Goal: Find specific page/section: Find specific page/section

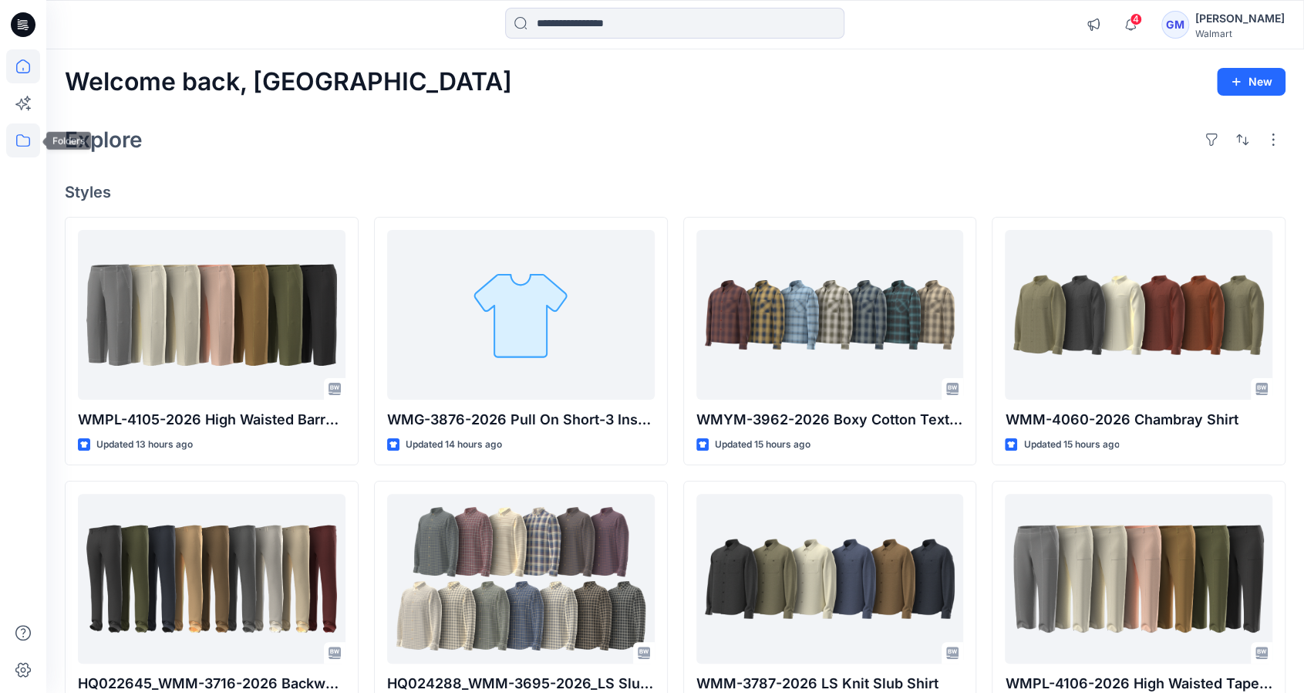
click at [15, 144] on icon at bounding box center [23, 140] width 34 height 34
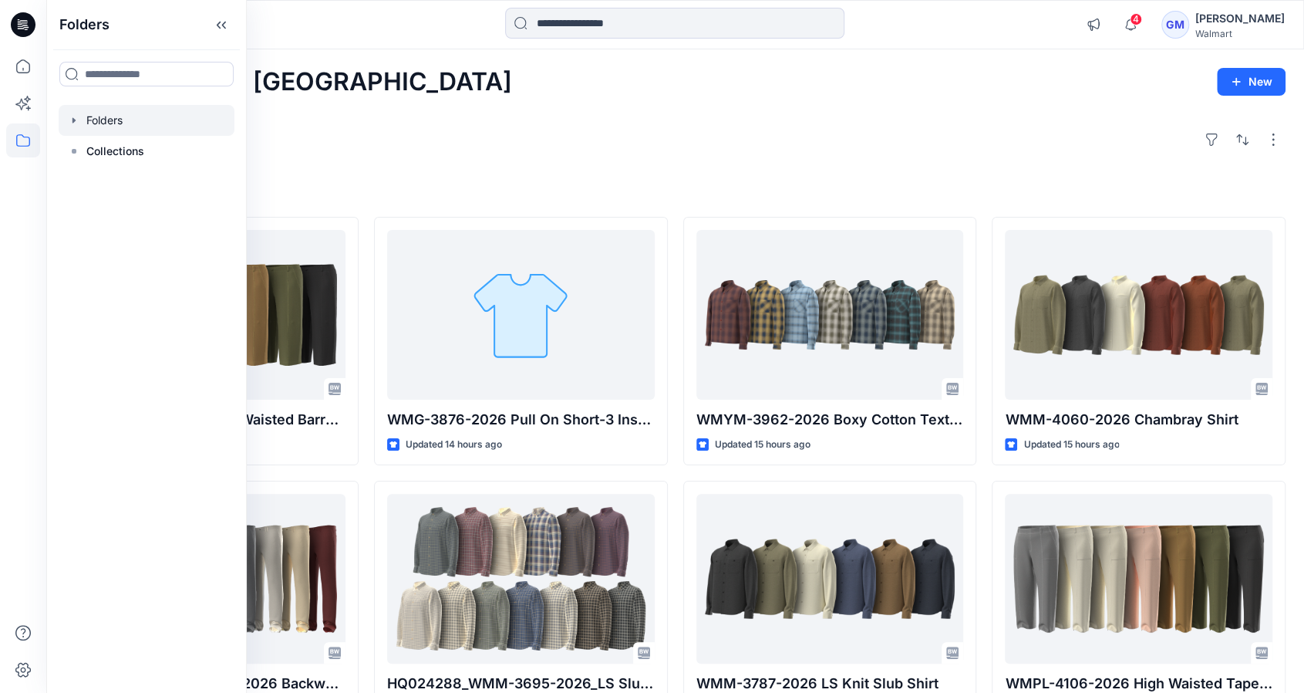
click at [134, 123] on div at bounding box center [147, 120] width 176 height 31
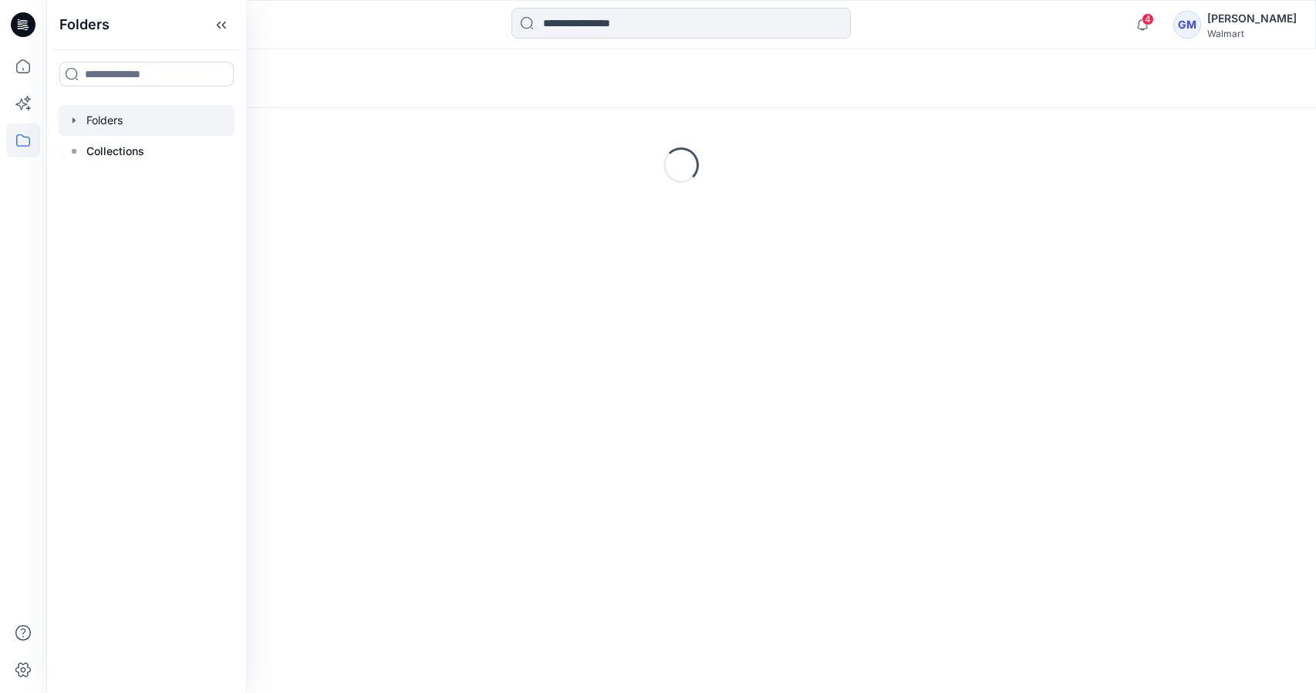
click at [460, 89] on div "Folders" at bounding box center [681, 78] width 1270 height 59
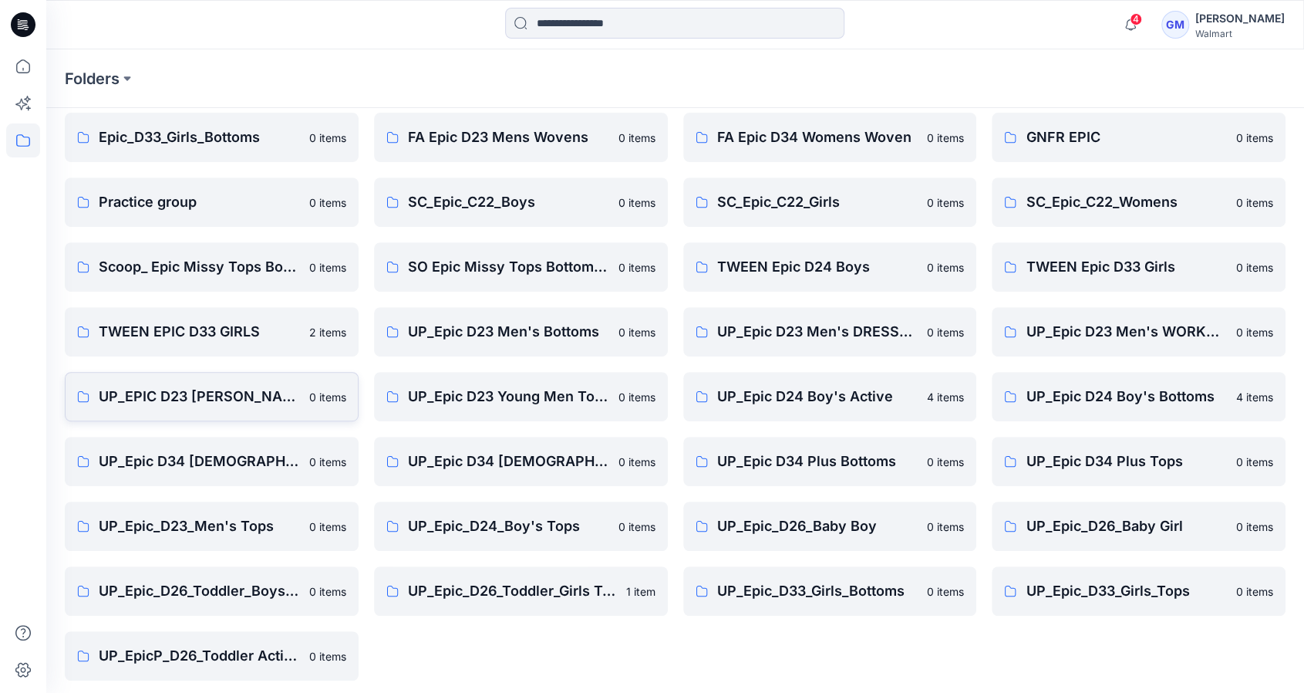
scroll to position [322, 0]
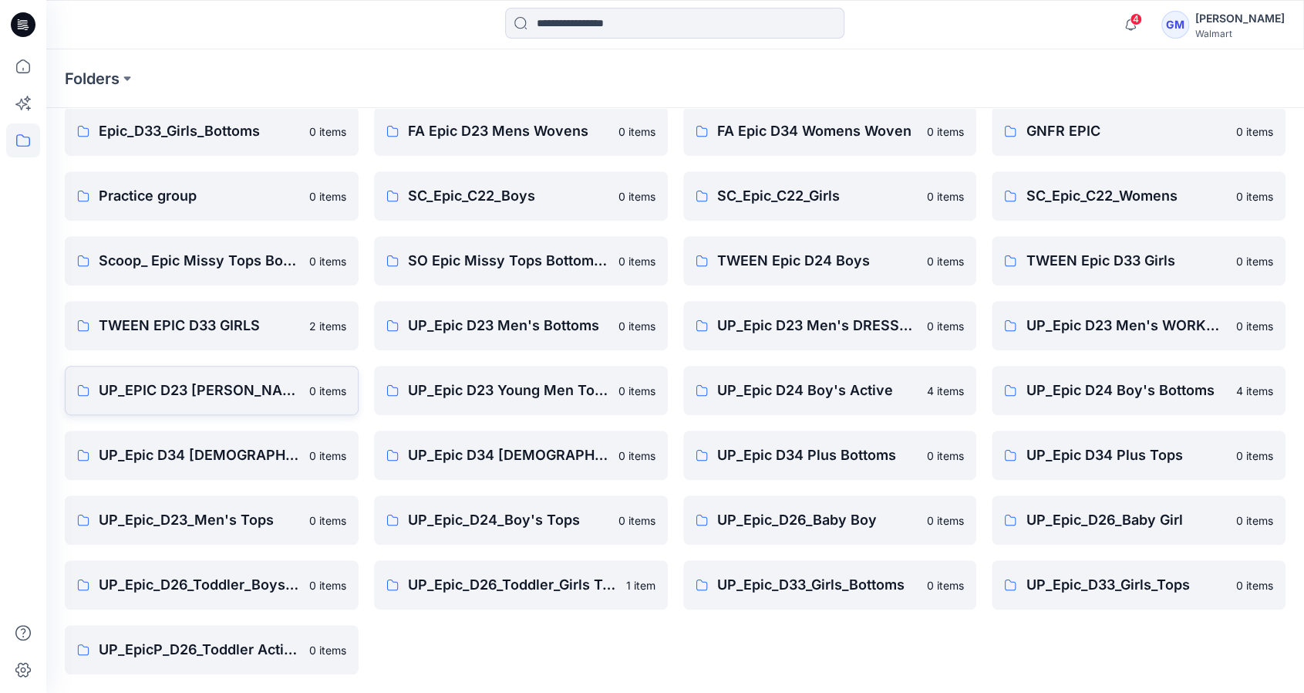
click at [197, 394] on p "UP_EPIC D23 [PERSON_NAME]" at bounding box center [199, 390] width 201 height 22
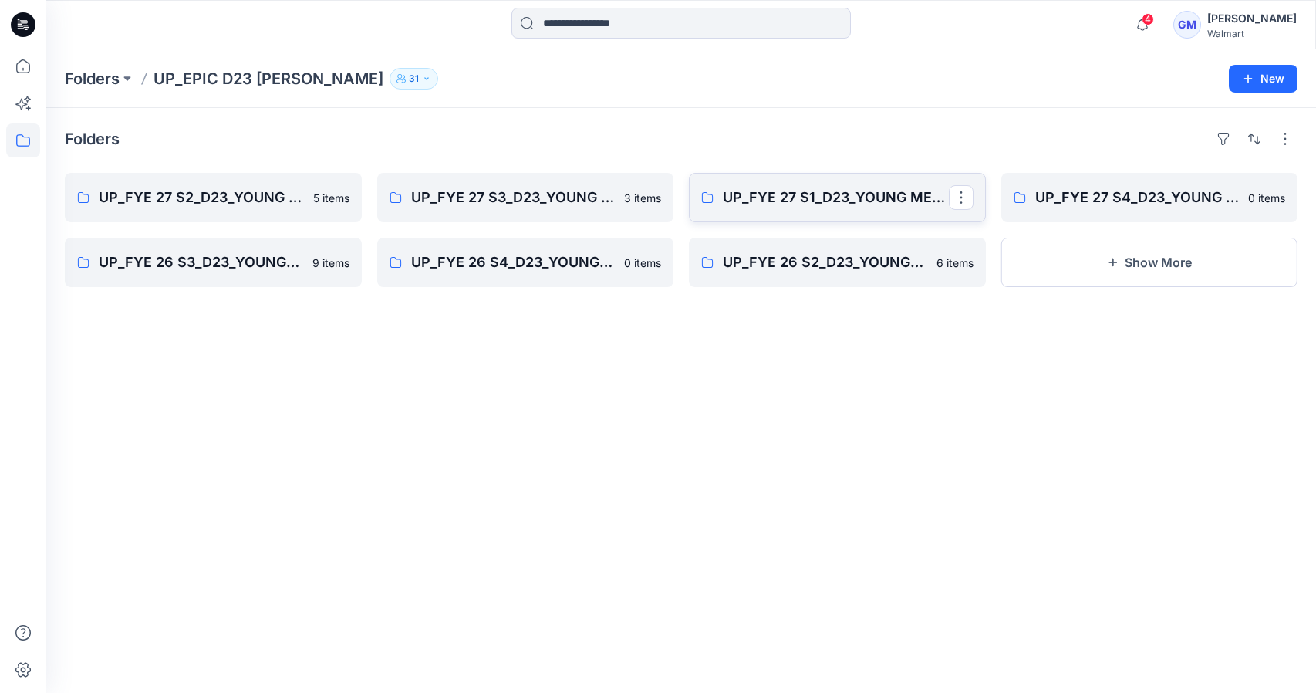
click at [829, 188] on p "UP_FYE 27 S1_D23_YOUNG MENS BOTTOMS EPIC" at bounding box center [836, 198] width 226 height 22
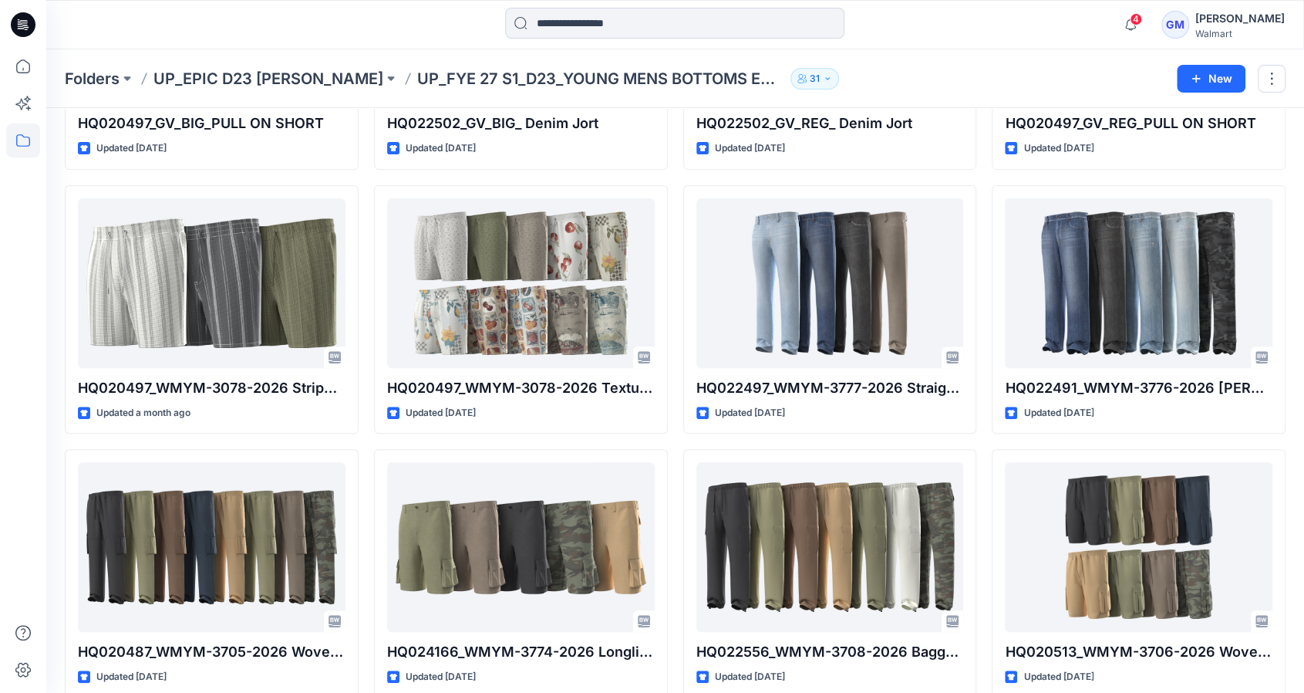
scroll to position [251, 0]
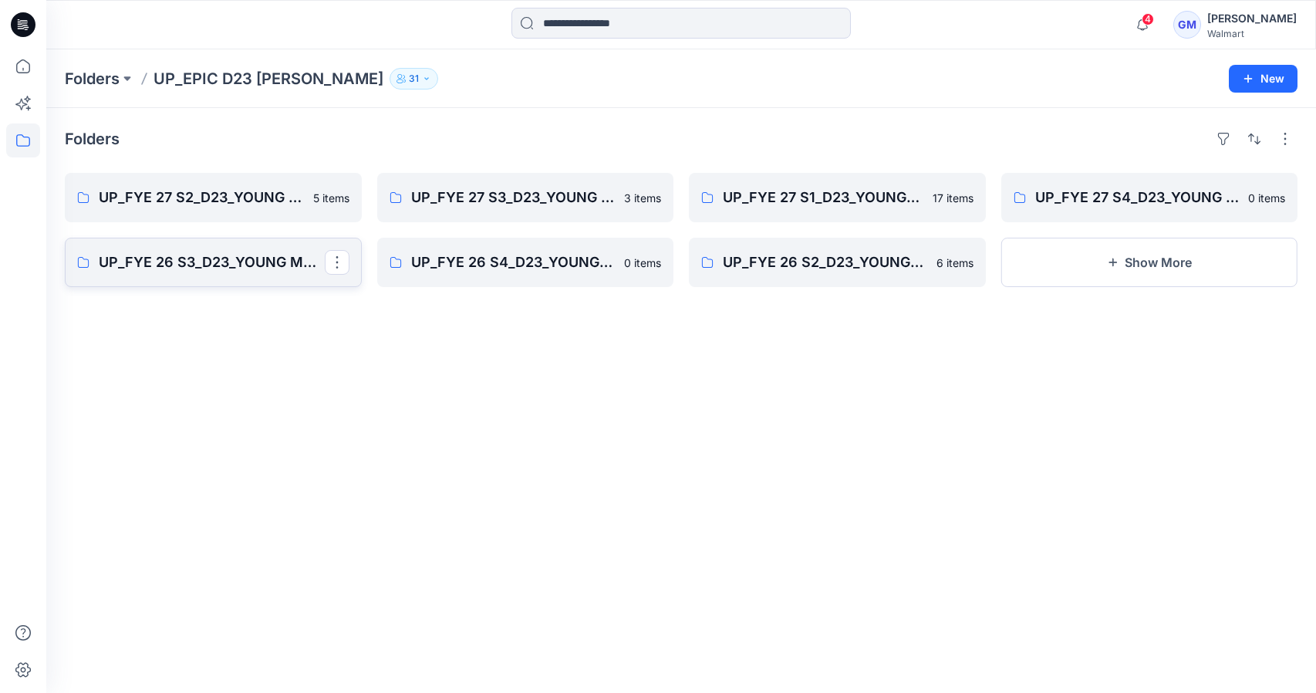
click at [215, 258] on p "UP_FYE 26 S3_D23_YOUNG MENS BOTTOMS EPIC" at bounding box center [212, 262] width 226 height 22
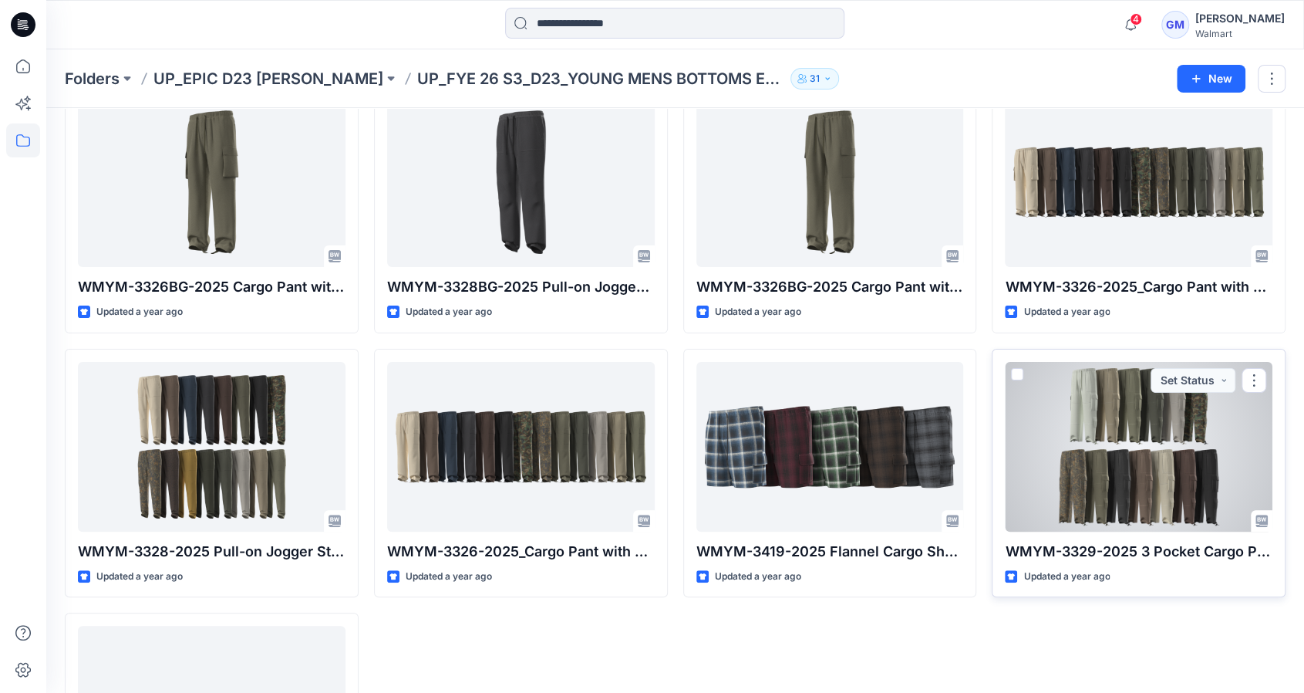
scroll to position [77, 0]
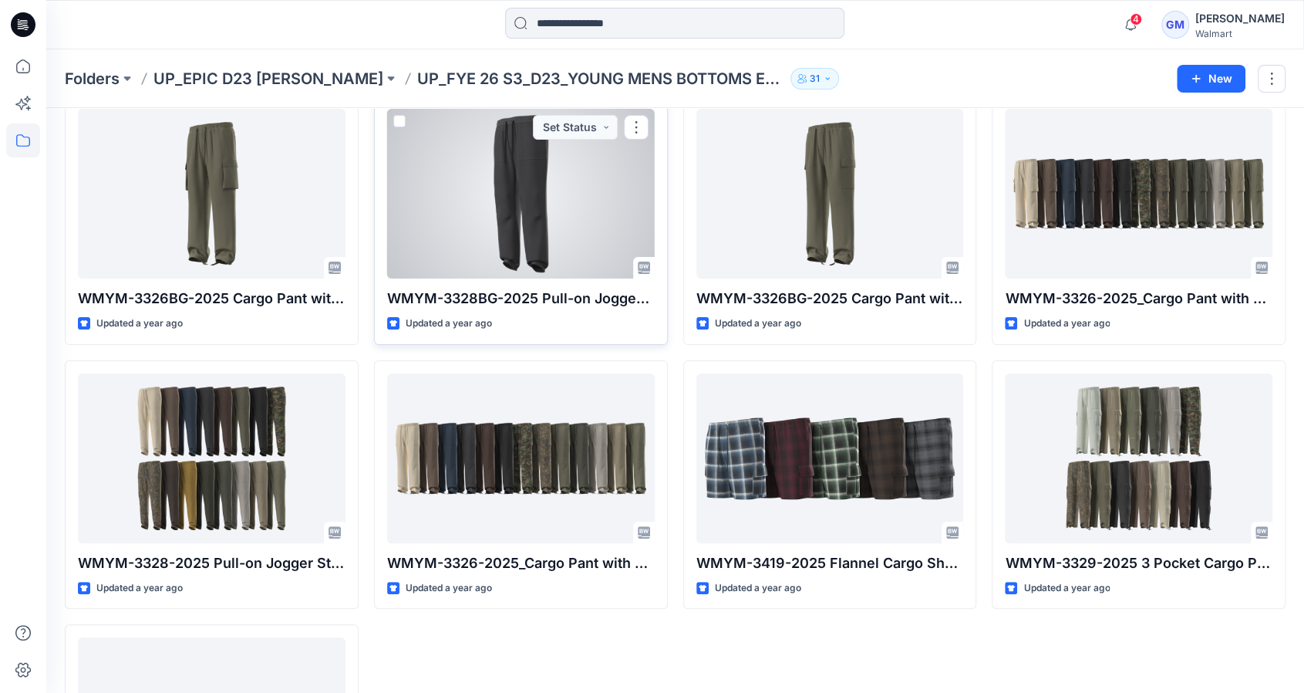
click at [576, 233] on div at bounding box center [521, 194] width 268 height 170
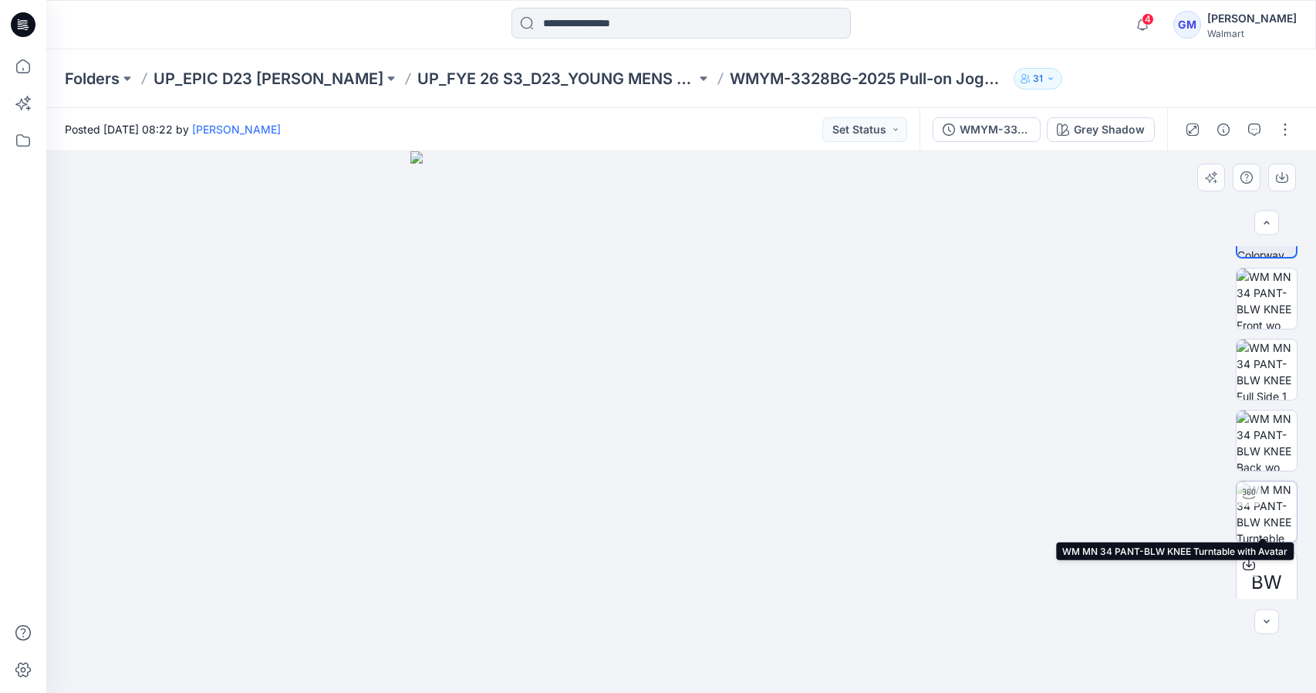
scroll to position [63, 0]
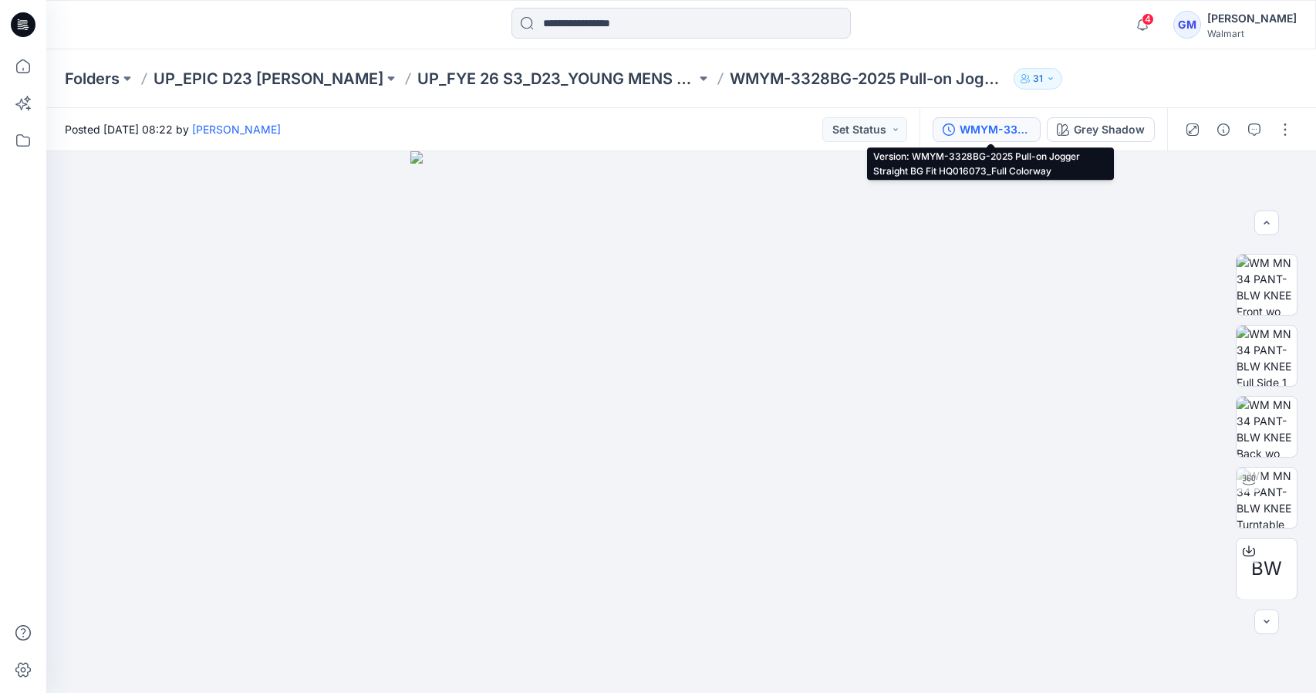
click at [964, 120] on button "WMYM-3328BG-2025 Pull-on Jogger Straight BG Fit HQ016073_Full Colorway" at bounding box center [986, 129] width 108 height 25
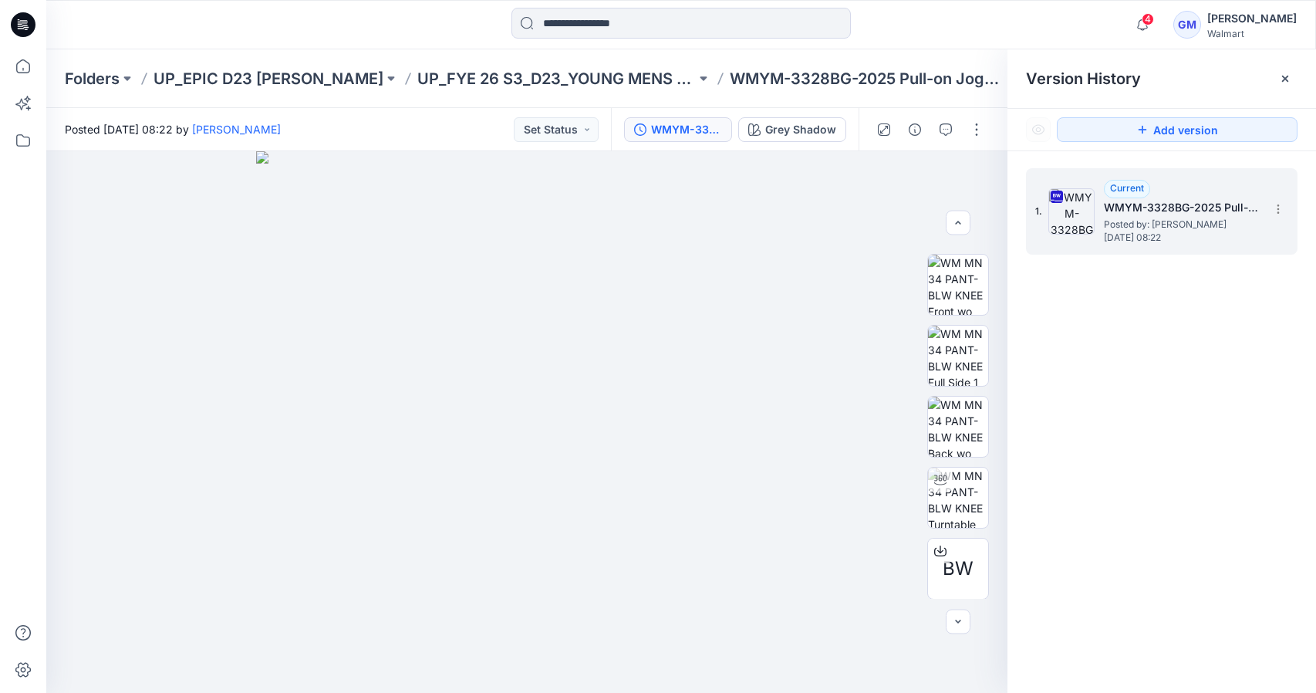
click at [1174, 209] on h5 "WMYM-3328BG-2025 Pull-on Jogger Straight BG Fit HQ016073_Full Colorway" at bounding box center [1181, 207] width 154 height 19
click at [949, 483] on div at bounding box center [958, 498] width 62 height 62
